Goal: Information Seeking & Learning: Learn about a topic

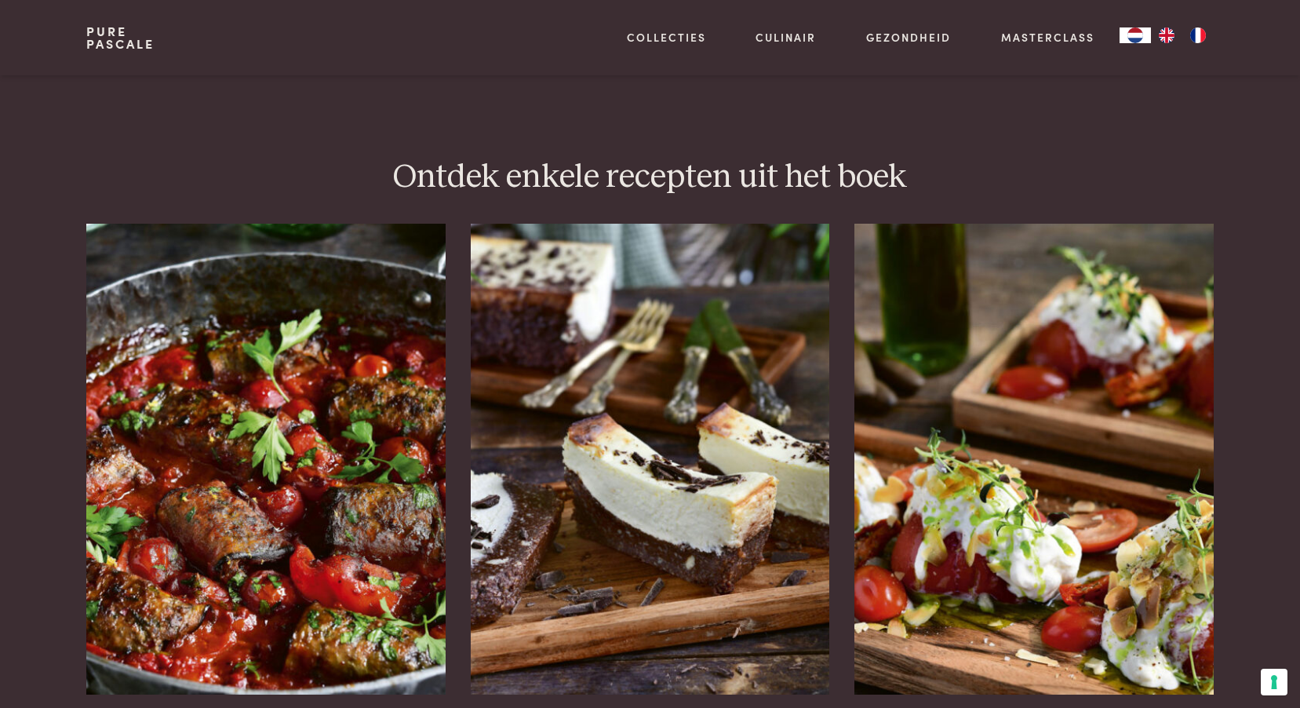
scroll to position [1962, 0]
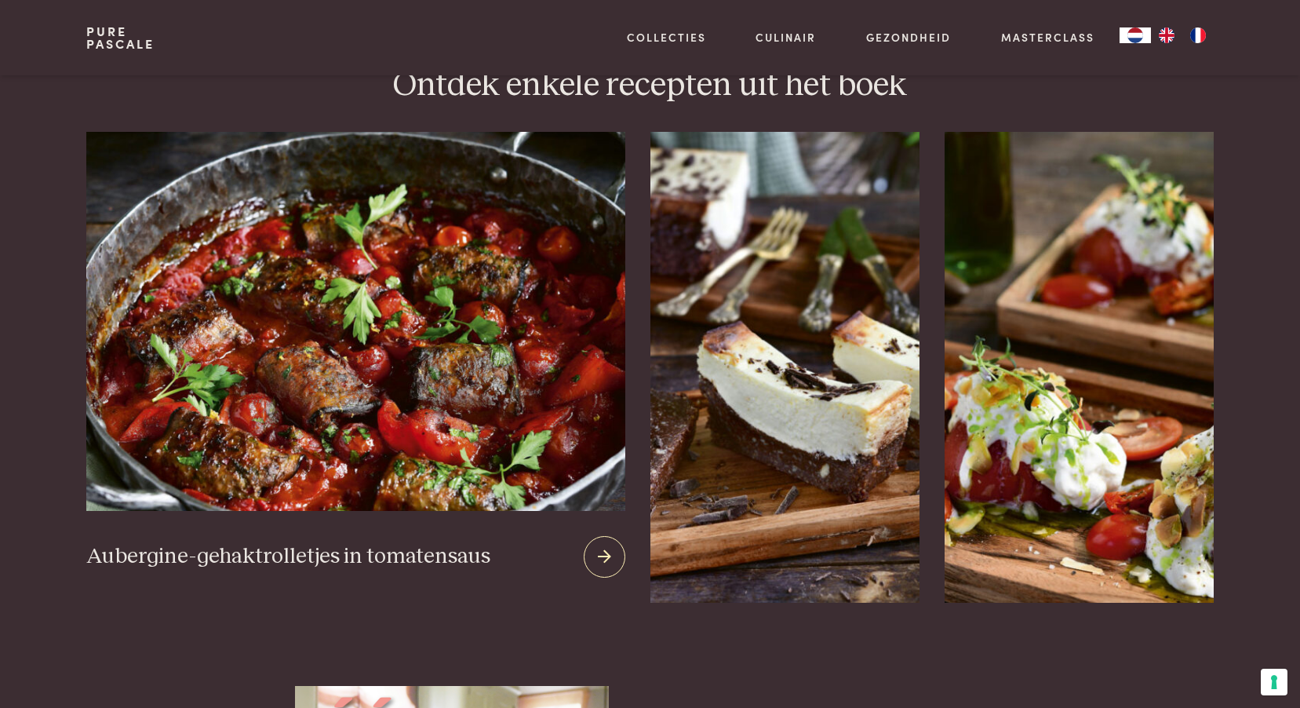
click at [358, 369] on img at bounding box center [355, 321] width 538 height 379
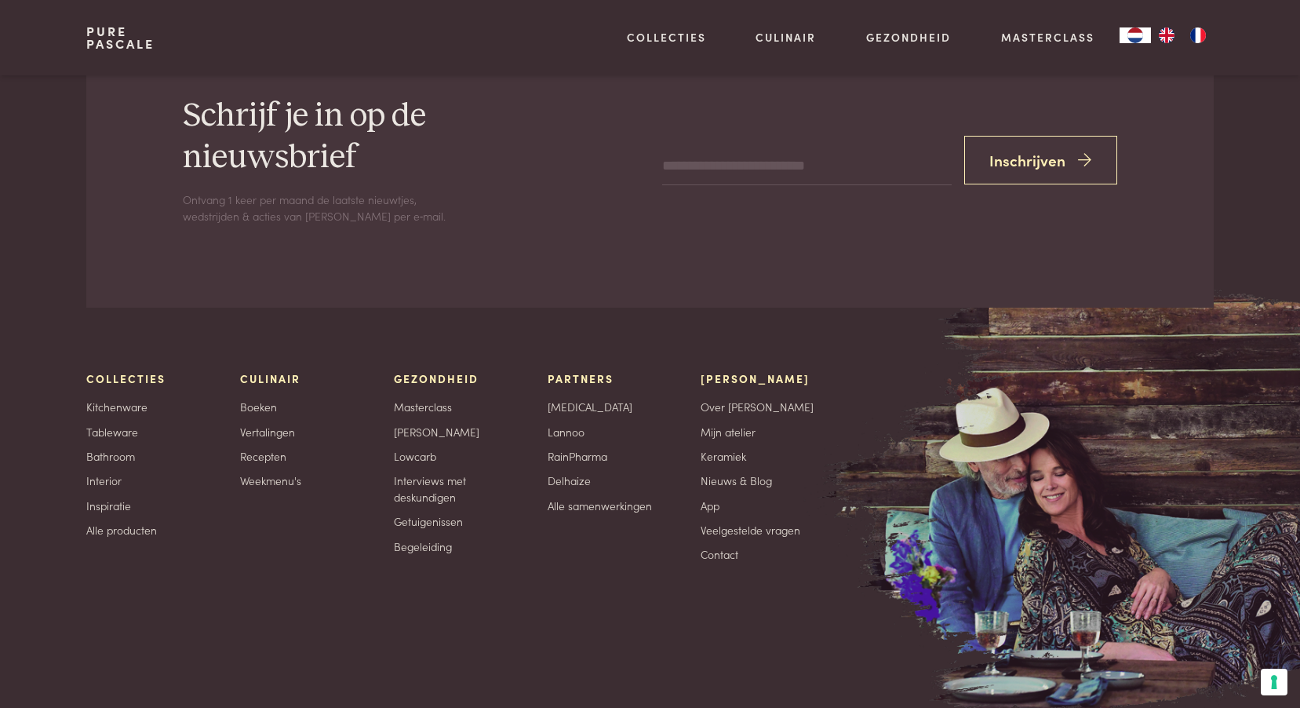
scroll to position [2982, 0]
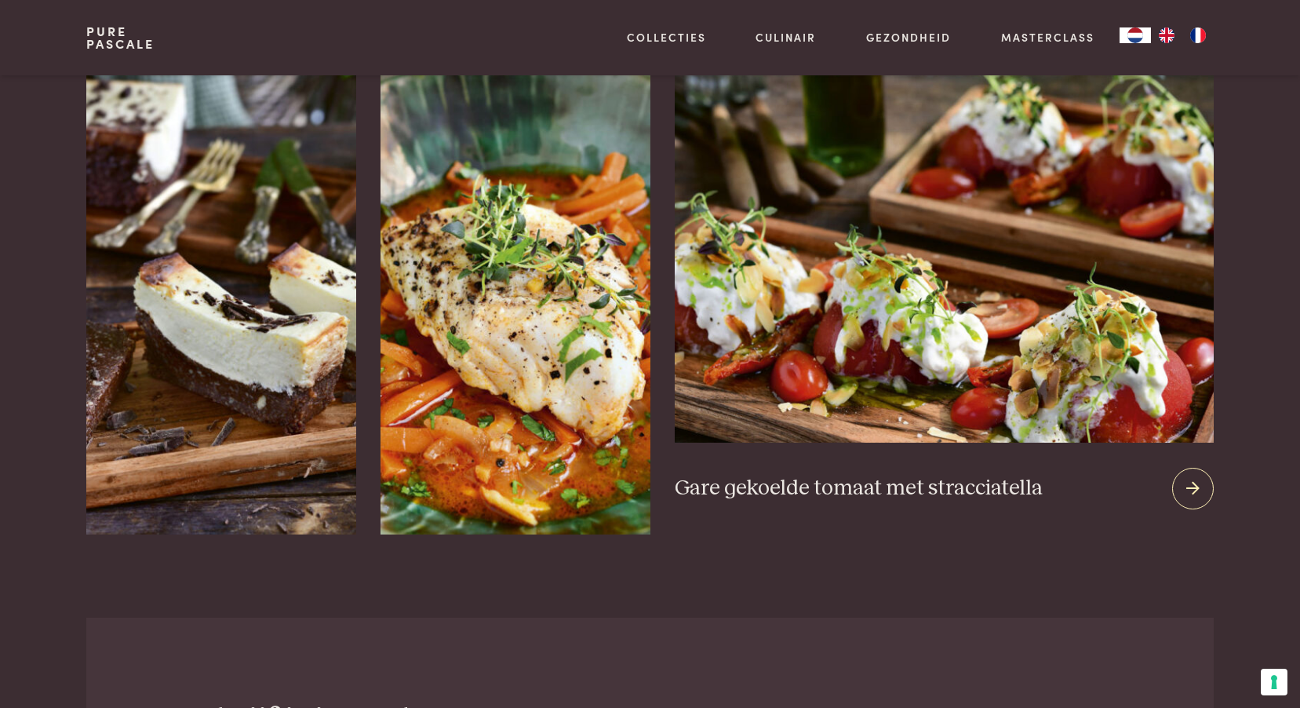
click at [1190, 488] on icon at bounding box center [1192, 488] width 13 height 23
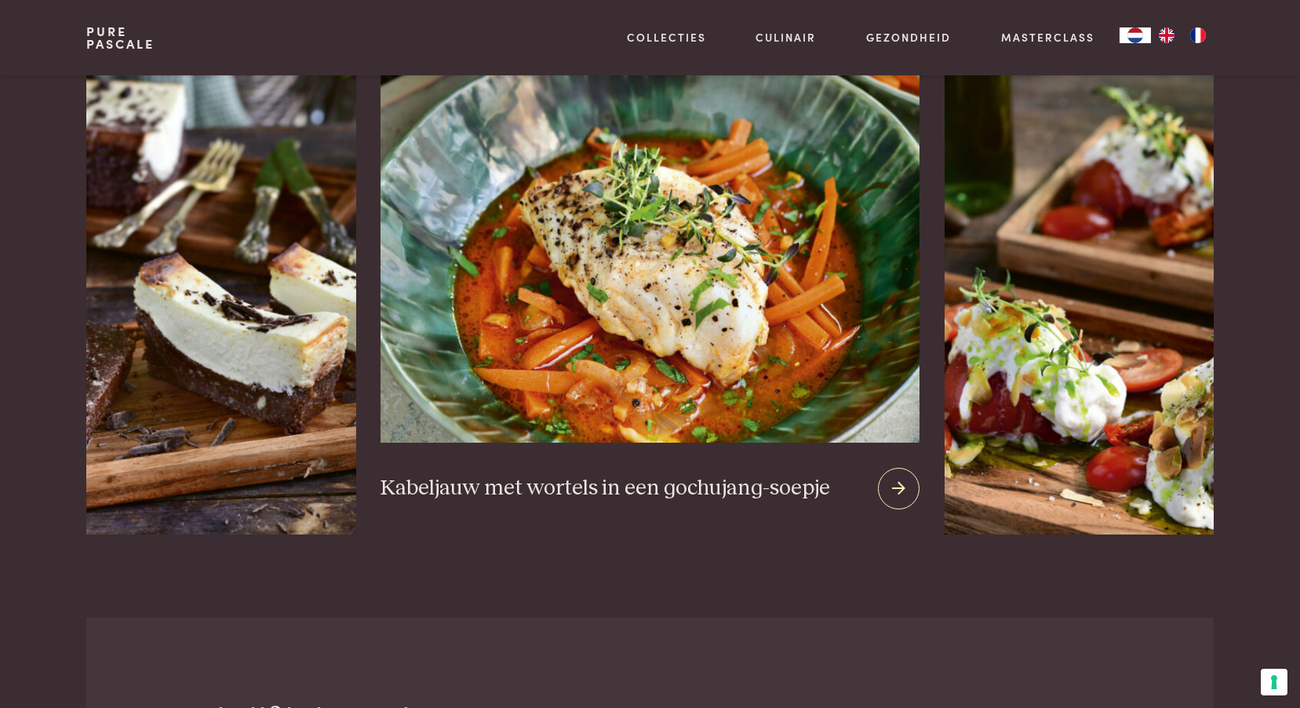
click at [720, 384] on img at bounding box center [650, 253] width 538 height 379
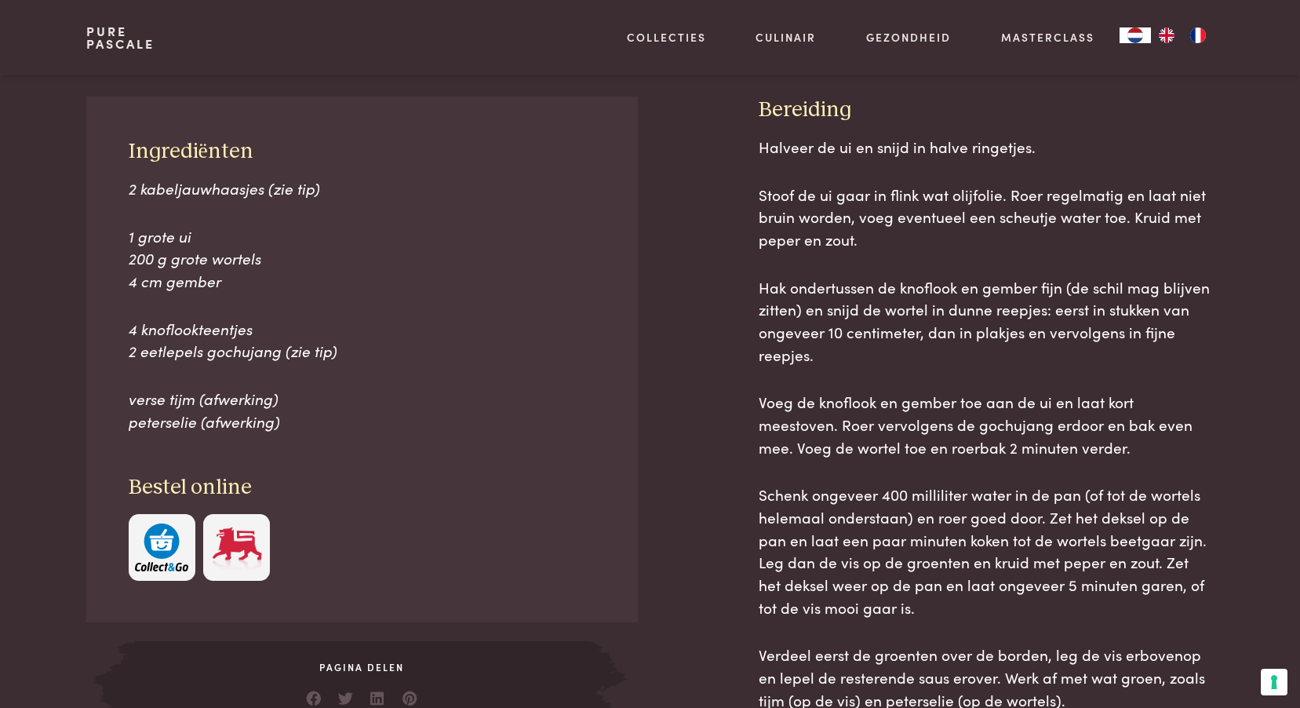
scroll to position [706, 0]
